Goal: Information Seeking & Learning: Check status

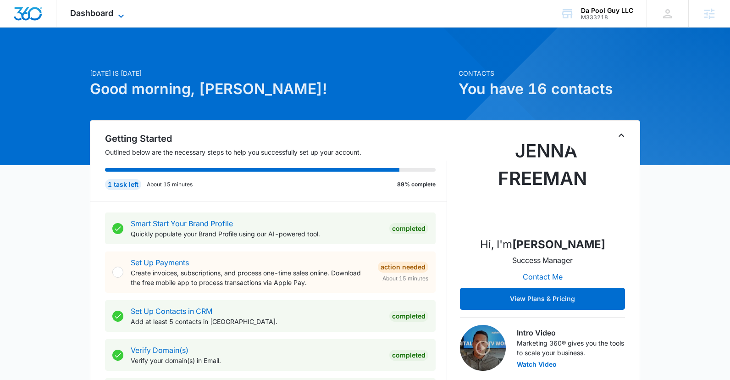
click at [113, 10] on span "Dashboard" at bounding box center [91, 13] width 43 height 10
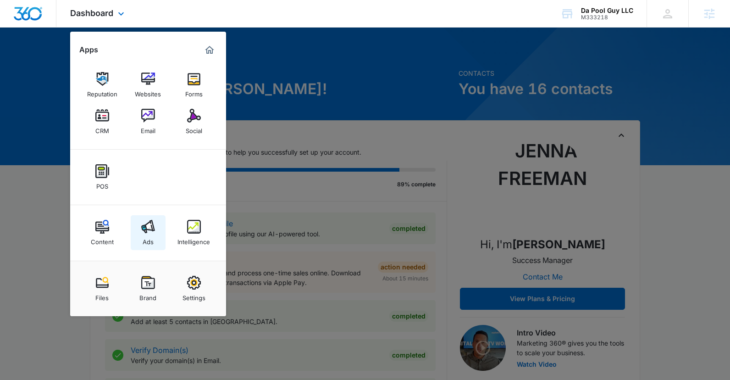
click at [151, 234] on div "Ads" at bounding box center [148, 239] width 11 height 12
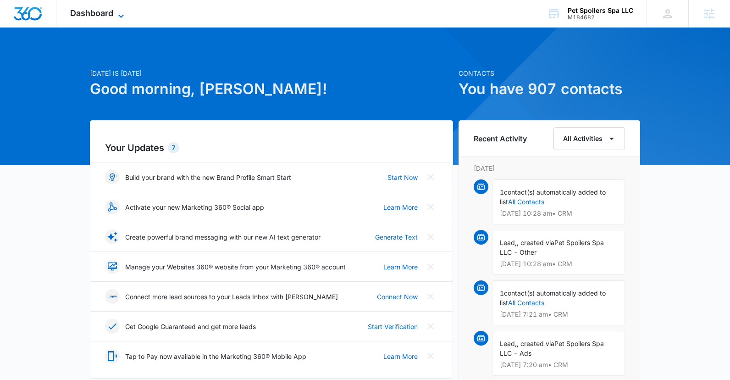
click at [112, 14] on span "Dashboard" at bounding box center [91, 13] width 43 height 10
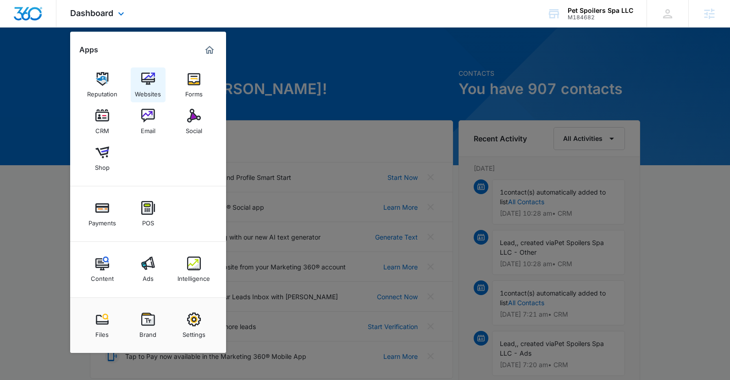
click at [146, 89] on div "Websites" at bounding box center [148, 92] width 26 height 12
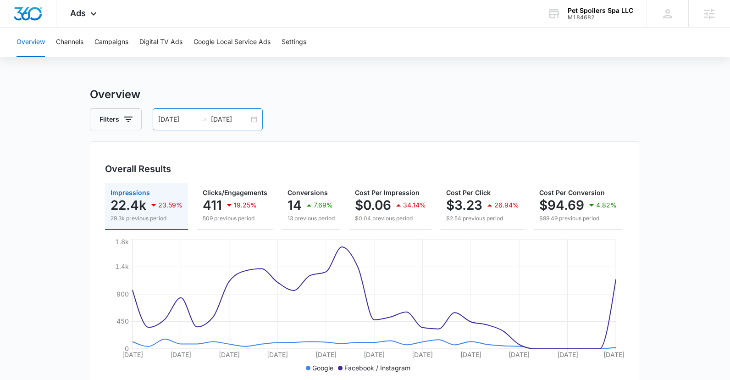
click at [232, 123] on input "09/10/2025" at bounding box center [230, 119] width 38 height 10
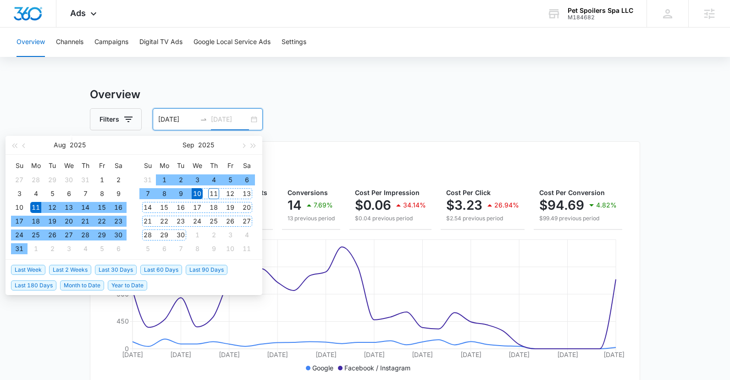
type input "09/10/2025"
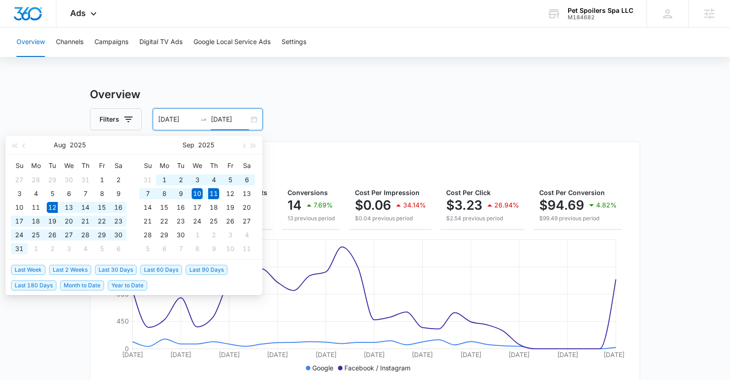
click at [126, 268] on span "Last 30 Days" at bounding box center [116, 270] width 42 height 10
type input "[DATE]"
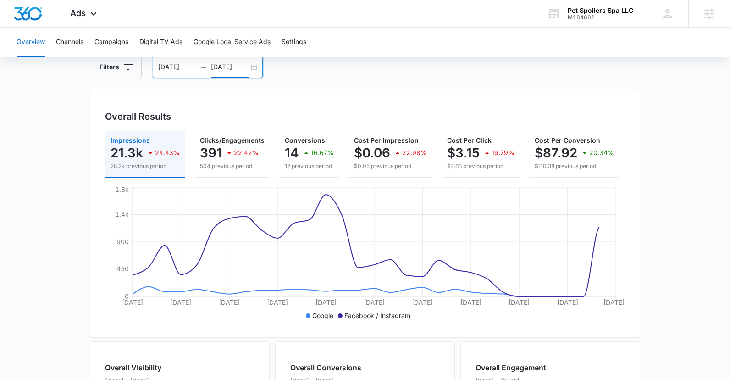
scroll to position [76, 0]
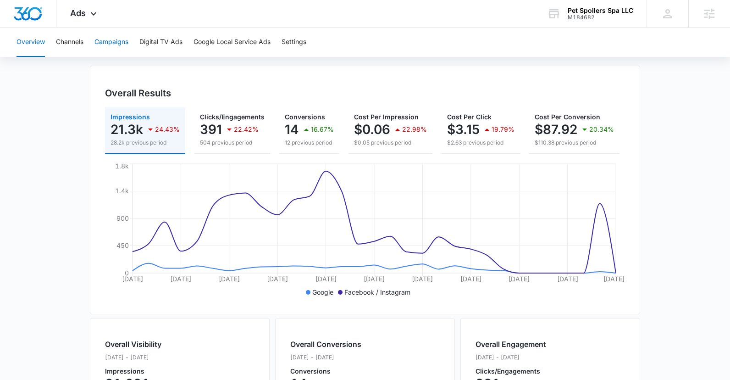
click at [128, 47] on button "Campaigns" at bounding box center [111, 42] width 34 height 29
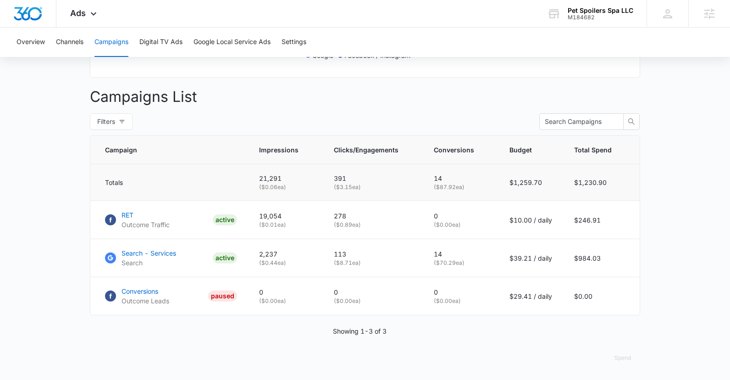
scroll to position [319, 0]
click at [137, 253] on p "Search - Services" at bounding box center [149, 253] width 55 height 10
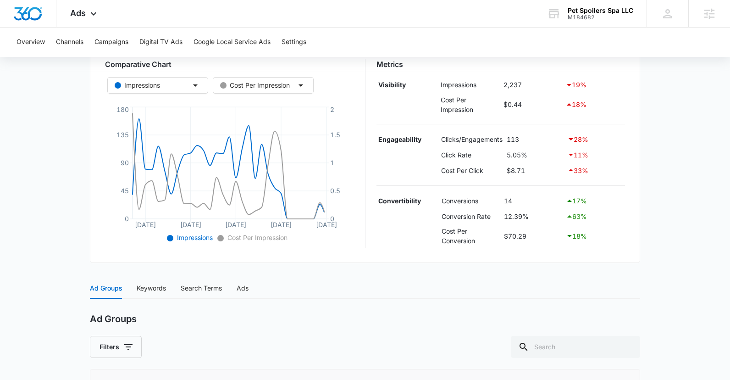
scroll to position [192, 0]
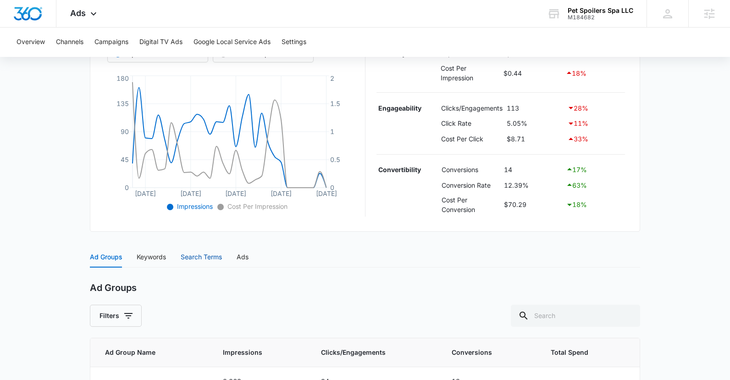
click at [210, 257] on div "Search Terms" at bounding box center [201, 257] width 41 height 10
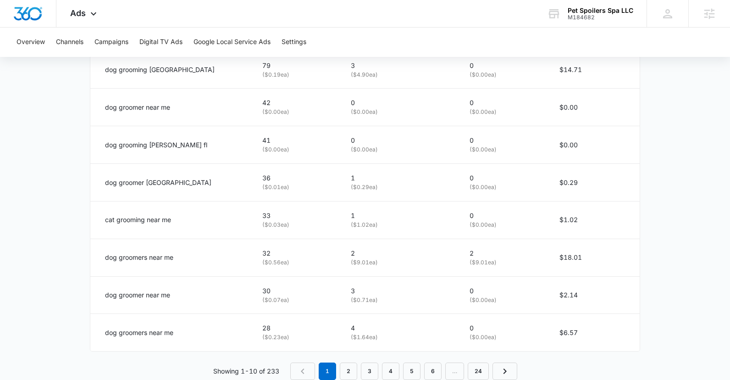
scroll to position [605, 0]
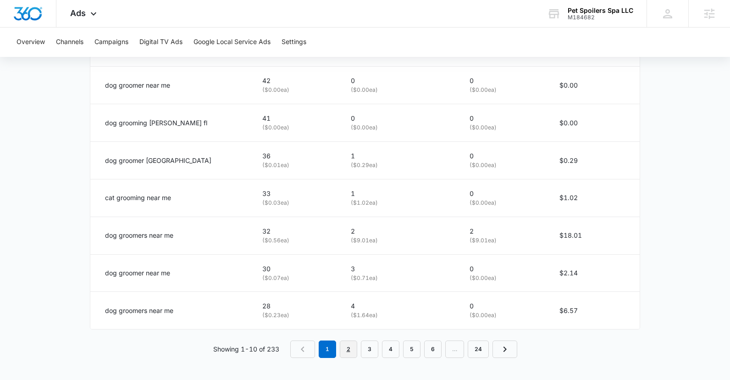
click at [347, 350] on link "2" at bounding box center [348, 348] width 17 height 17
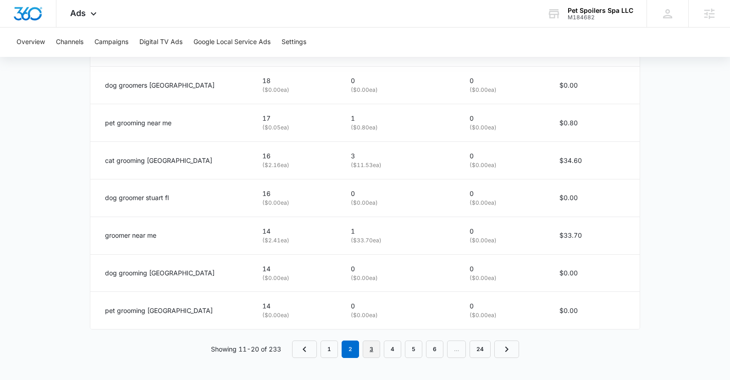
click at [370, 349] on link "3" at bounding box center [371, 348] width 17 height 17
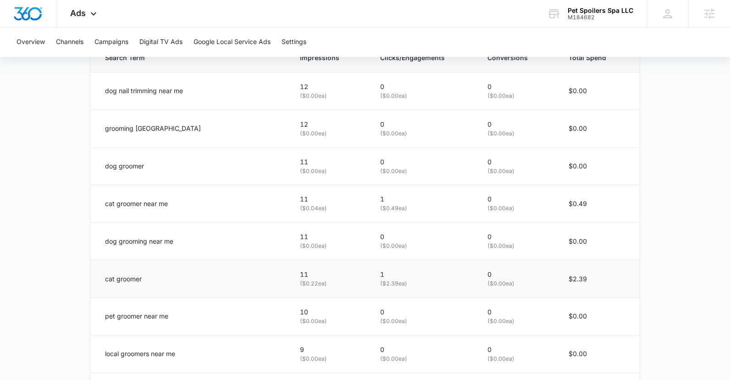
scroll to position [424, 0]
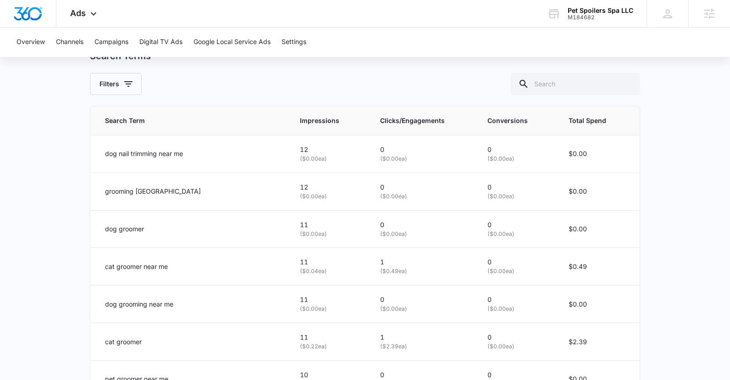
click at [652, 308] on main "Search - Services | Search Active $39.21 daily , $984.03 Spent Overview [DATE] …" at bounding box center [365, 112] width 730 height 898
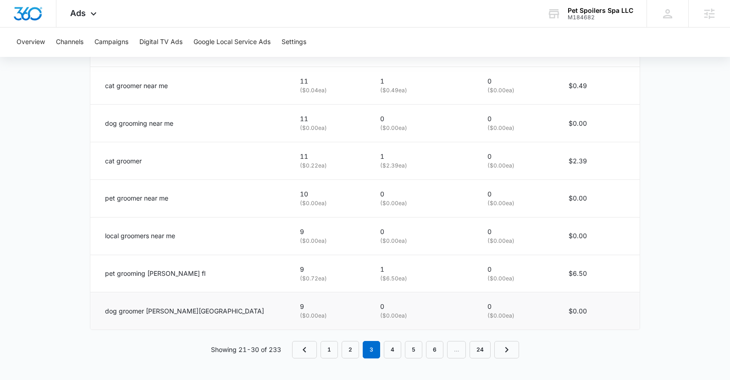
scroll to position [605, 0]
click at [400, 349] on link "4" at bounding box center [392, 348] width 17 height 17
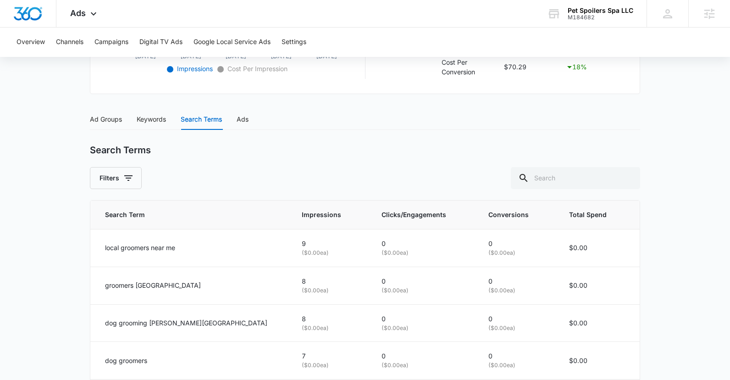
scroll to position [281, 0]
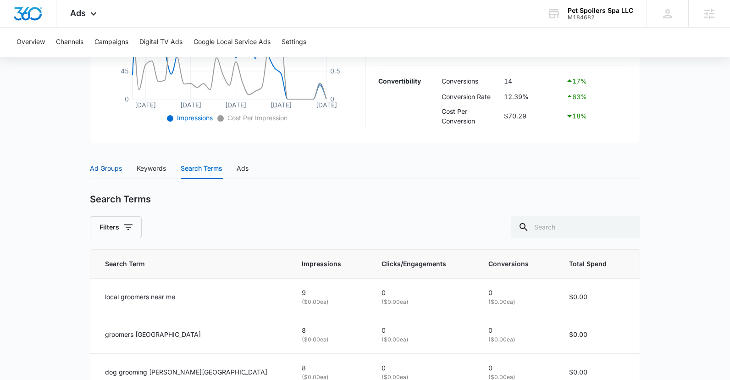
click at [114, 173] on div "Ad Groups" at bounding box center [106, 168] width 32 height 10
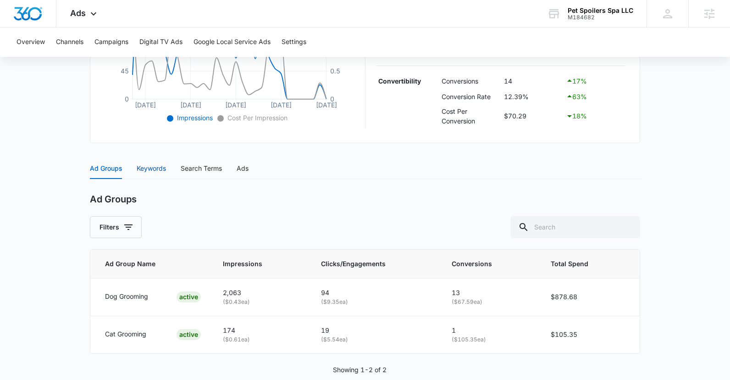
click at [152, 167] on div "Keywords" at bounding box center [151, 168] width 29 height 10
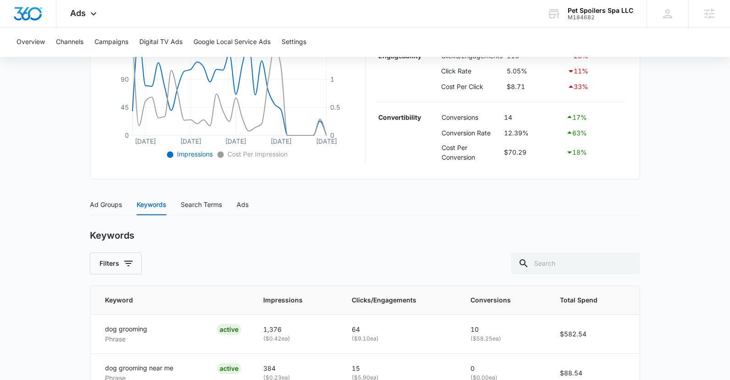
scroll to position [0, 0]
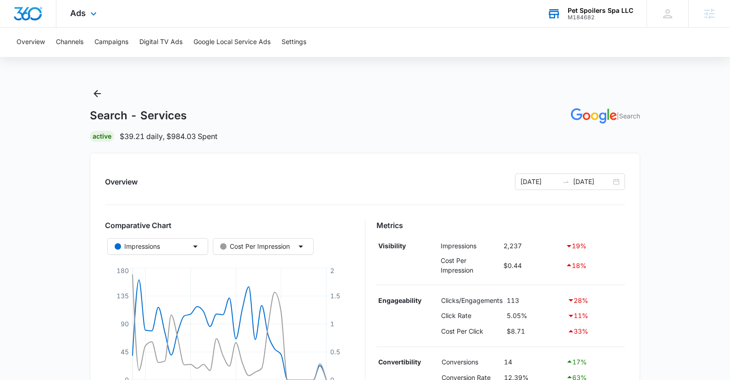
click at [602, 14] on div "M184682" at bounding box center [601, 17] width 66 height 6
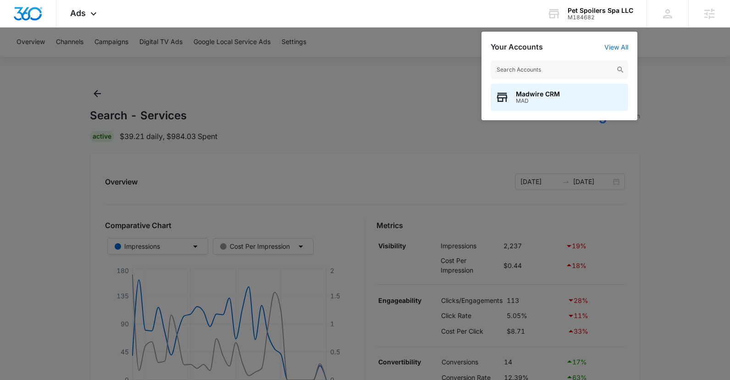
click at [700, 122] on div at bounding box center [365, 190] width 730 height 380
